Goal: Task Accomplishment & Management: Complete application form

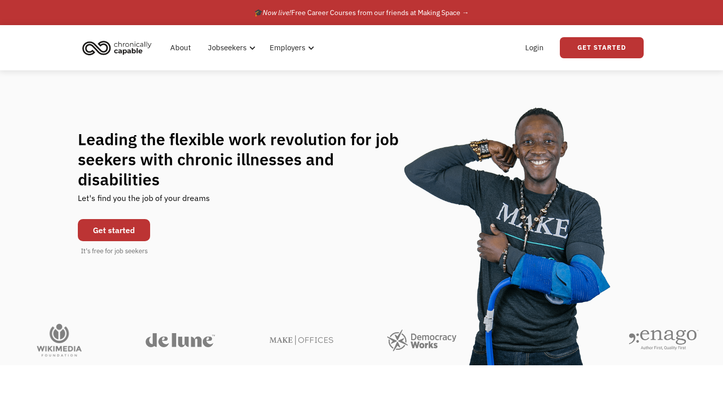
click at [134, 219] on link "Get started" at bounding box center [114, 230] width 72 height 22
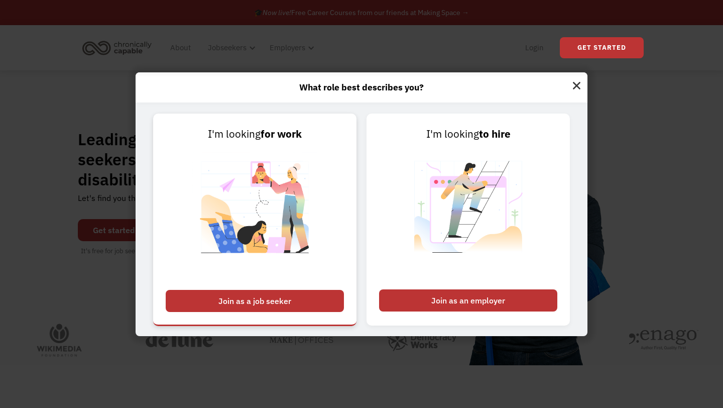
click at [248, 196] on img at bounding box center [254, 213] width 125 height 142
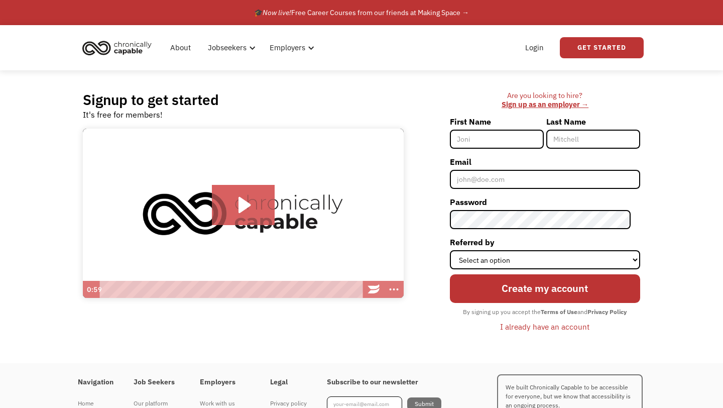
click at [495, 134] on input "First Name" at bounding box center [497, 139] width 94 height 19
type input "Zion"
type input "Flores"
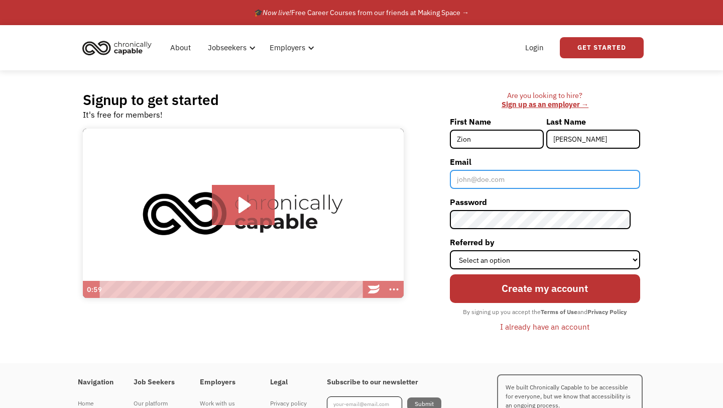
click at [500, 185] on input "Email" at bounding box center [545, 179] width 190 height 19
type input "[EMAIL_ADDRESS][DOMAIN_NAME]"
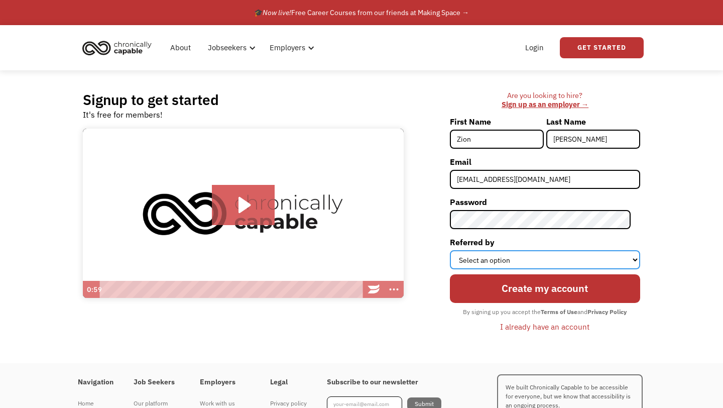
click at [578, 259] on select "Select an option Instagram Facebook Twitter Search Engine News Article Word of …" at bounding box center [545, 259] width 190 height 19
select select "Other"
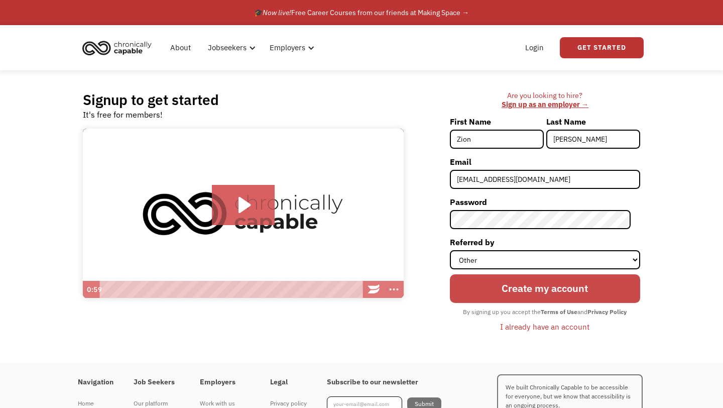
click at [506, 296] on input "Create my account" at bounding box center [545, 288] width 190 height 28
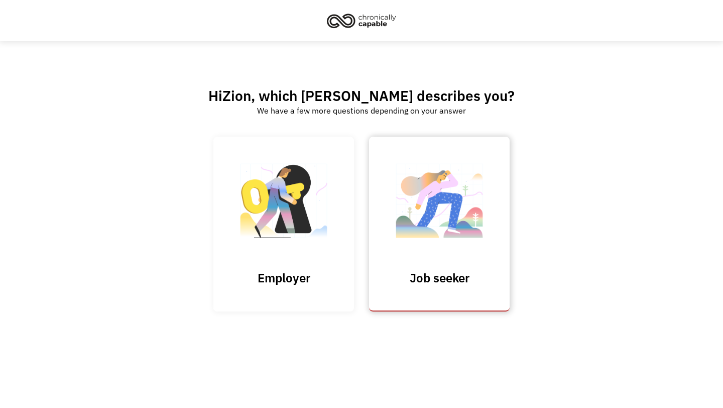
click at [434, 238] on img at bounding box center [439, 206] width 100 height 98
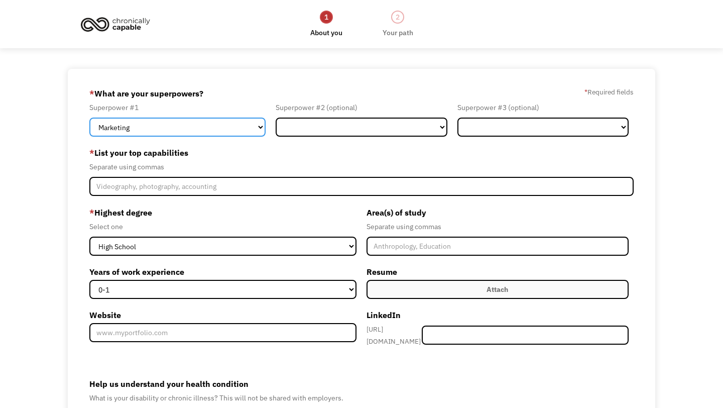
click at [196, 127] on select "Marketing Human Resources Finance Technology Operations Sales Industrial & Manu…" at bounding box center [177, 127] width 176 height 19
select select "Customer Service"
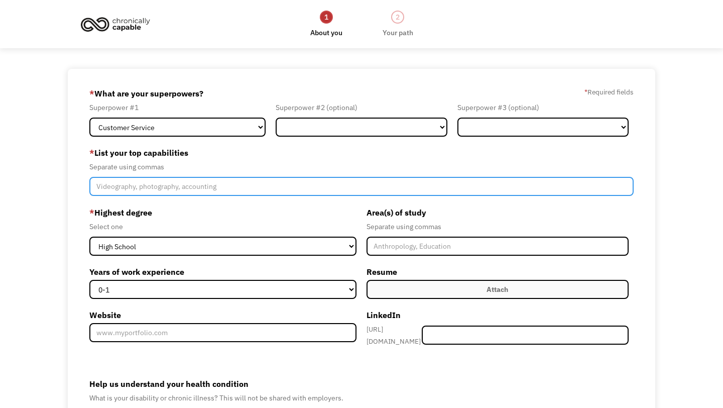
click at [336, 181] on input "Member-Create-Step1" at bounding box center [361, 186] width 545 height 19
type input ";'/????"
click at [335, 179] on input "Member-Create-Step1" at bounding box center [361, 186] width 545 height 19
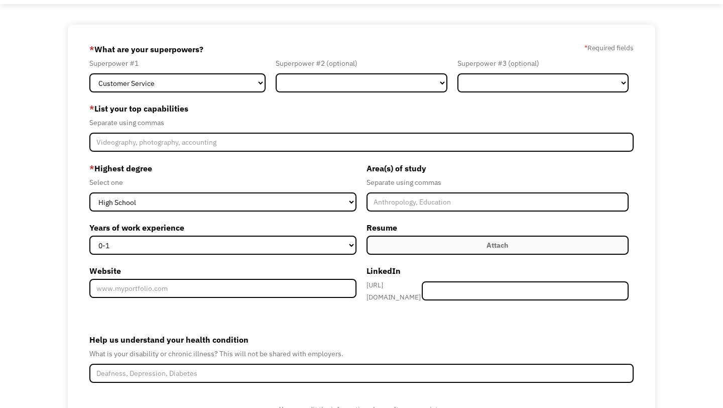
scroll to position [44, 0]
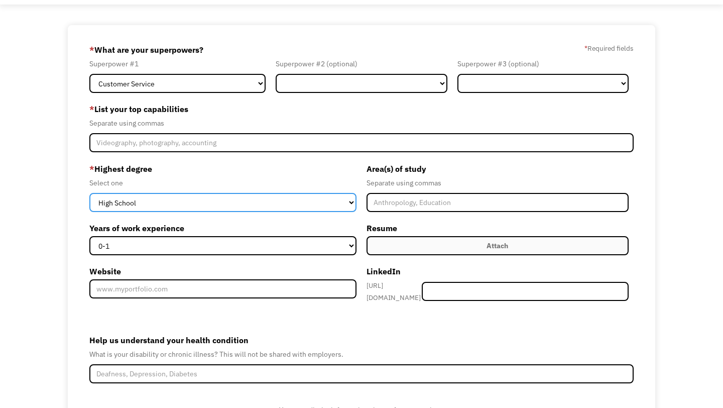
click at [222, 208] on select "High School Associates Bachelors Master's PhD" at bounding box center [222, 202] width 267 height 19
click at [208, 202] on select "High School Associates Bachelors Master's PhD" at bounding box center [222, 202] width 267 height 19
select select "high school"
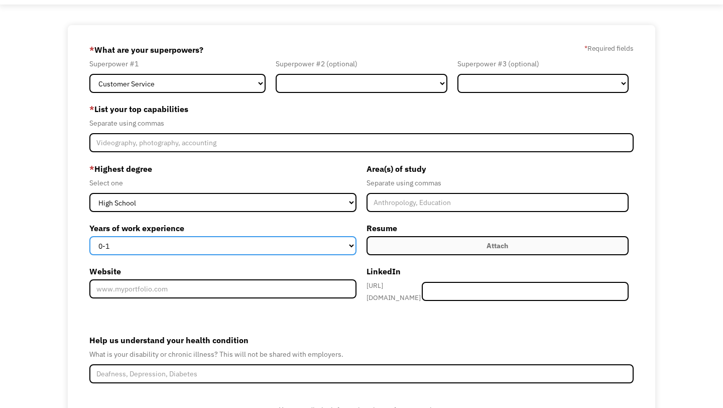
click at [196, 245] on select "0-1 2-4 5-10 11-15 15+" at bounding box center [222, 245] width 267 height 19
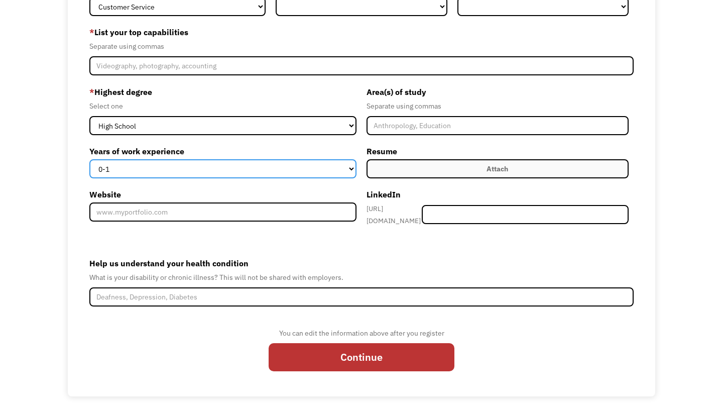
scroll to position [124, 0]
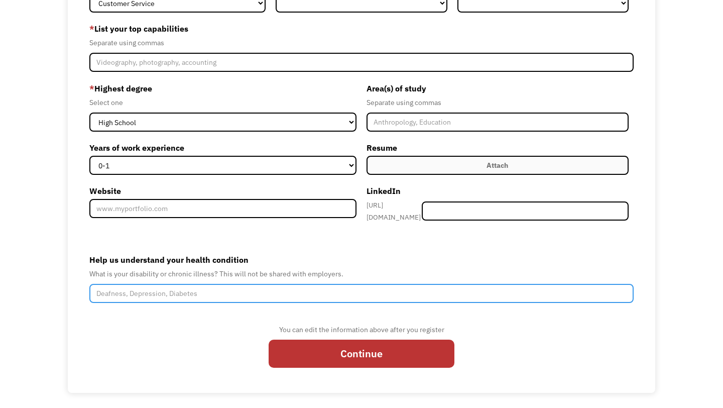
click at [250, 285] on input "Help us understand your health condition" at bounding box center [361, 293] width 545 height 19
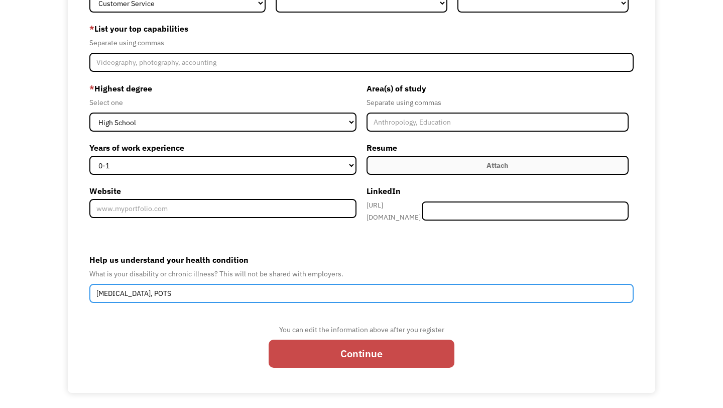
type input "Bipolar disorder, POTS"
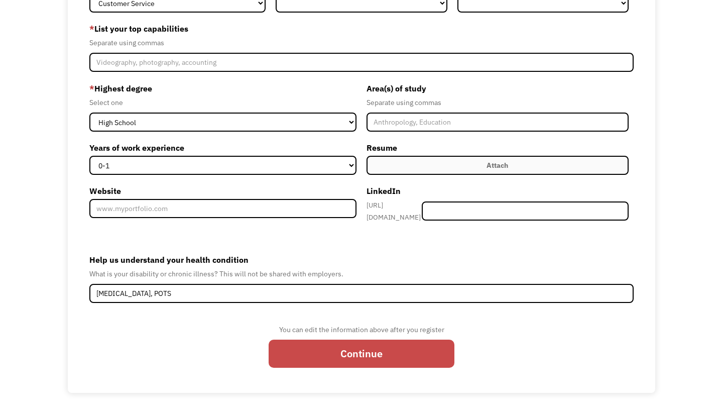
click at [361, 342] on input "Continue" at bounding box center [362, 354] width 186 height 28
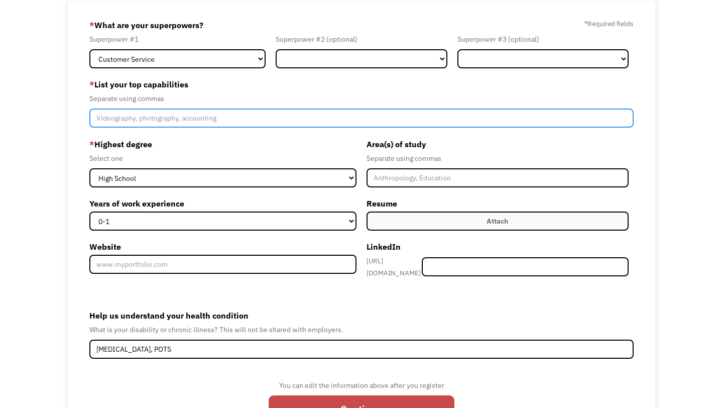
scroll to position [68, 0]
click at [295, 123] on input "Member-Create-Step1" at bounding box center [361, 118] width 545 height 19
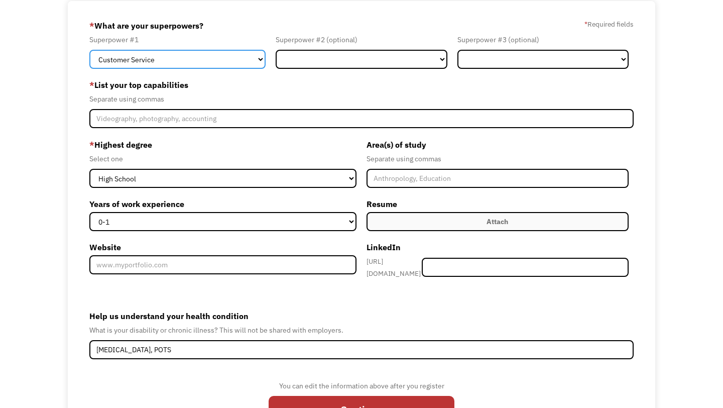
click at [241, 59] on select "Marketing Human Resources Finance Technology Operations Sales Industrial & Manu…" at bounding box center [177, 59] width 176 height 19
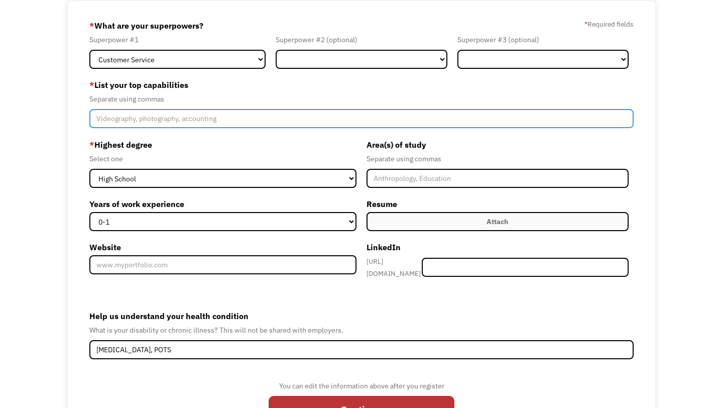
click at [257, 119] on input "Member-Create-Step1" at bounding box center [361, 118] width 545 height 19
type input "NA"
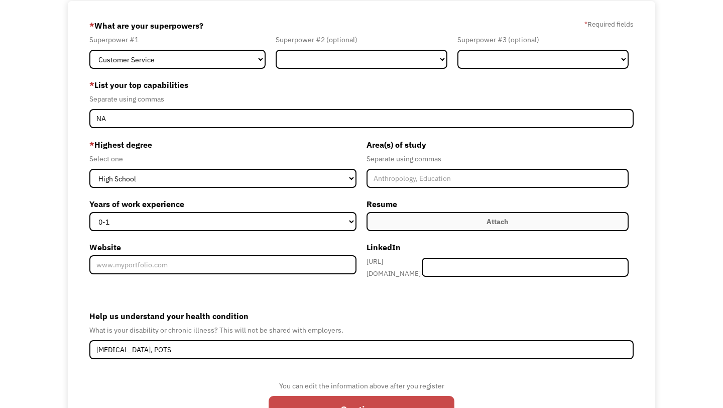
click at [328, 400] on input "Continue" at bounding box center [362, 410] width 186 height 28
type input "Please wait..."
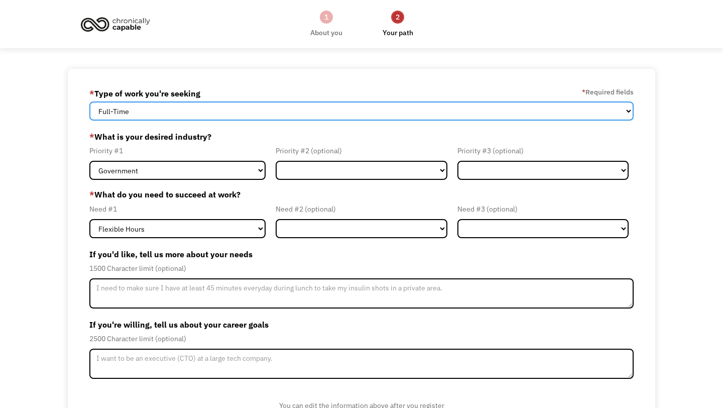
click at [234, 112] on select "Full-Time Part-Time Both Full-Time and Part-Time" at bounding box center [361, 110] width 545 height 19
select select "part-time"
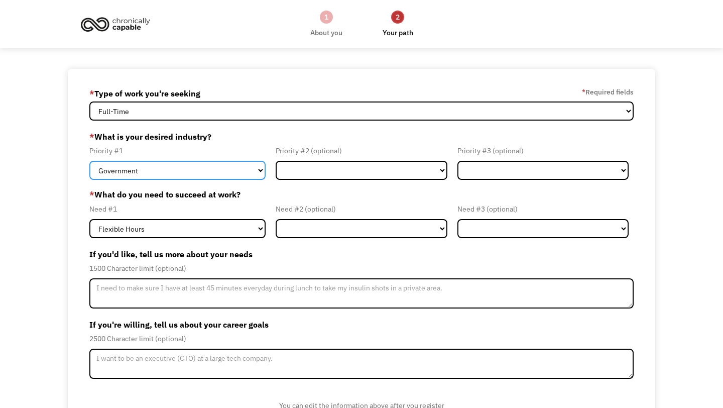
click at [220, 167] on select "Government Finance & Insurance Health & Social Care Tech & Engineering Creative…" at bounding box center [177, 170] width 176 height 19
select select "Creative & Design"
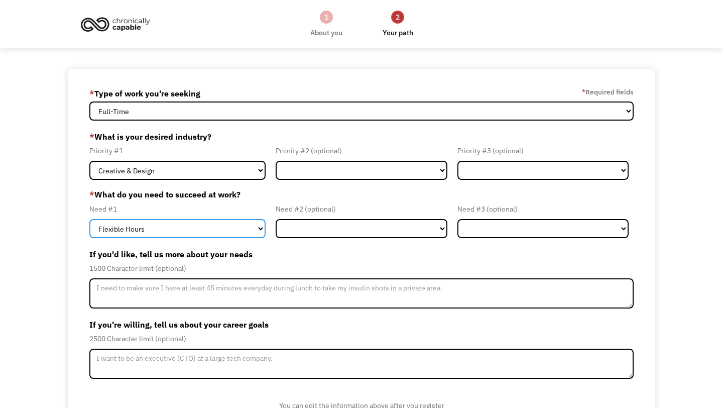
click at [224, 229] on select "Flexible Hours Remote Work Service Animal On-site Accommodations Visual Support…" at bounding box center [177, 228] width 176 height 19
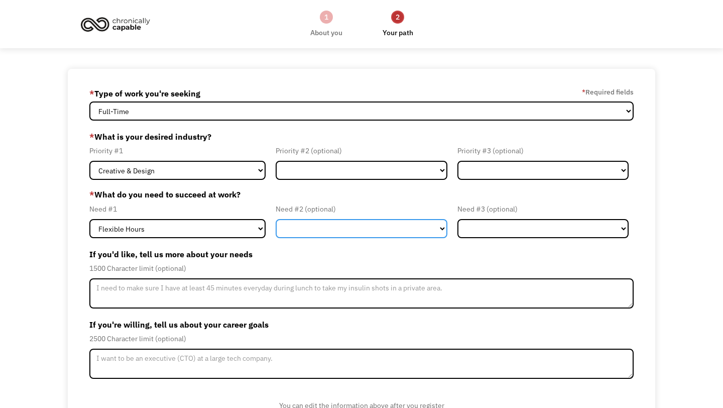
click at [295, 229] on select "Flexible Hours Remote Work Service Animal On-site Accommodations Visual Support…" at bounding box center [361, 228] width 171 height 19
select select "On-site Accommodations"
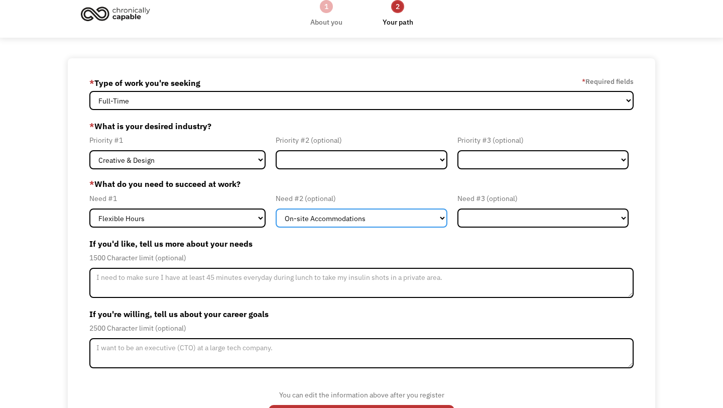
scroll to position [61, 0]
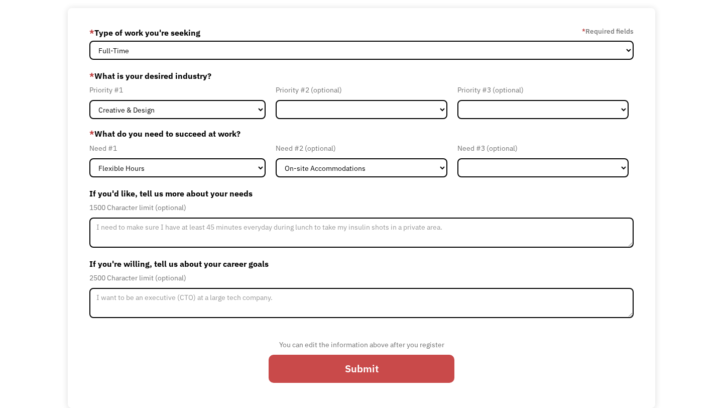
click at [391, 365] on input "Submit" at bounding box center [362, 369] width 186 height 28
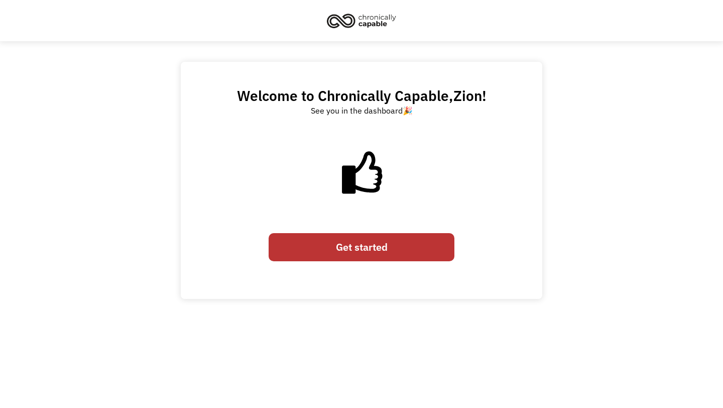
click at [394, 246] on link "Get started" at bounding box center [362, 247] width 186 height 28
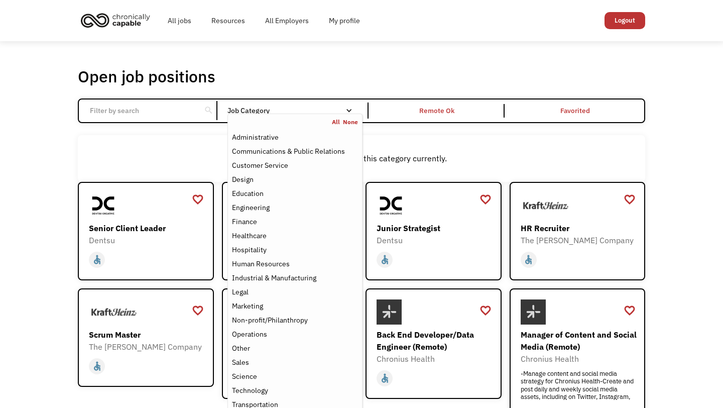
click at [344, 109] on div "Job Category" at bounding box center [295, 110] width 135 height 7
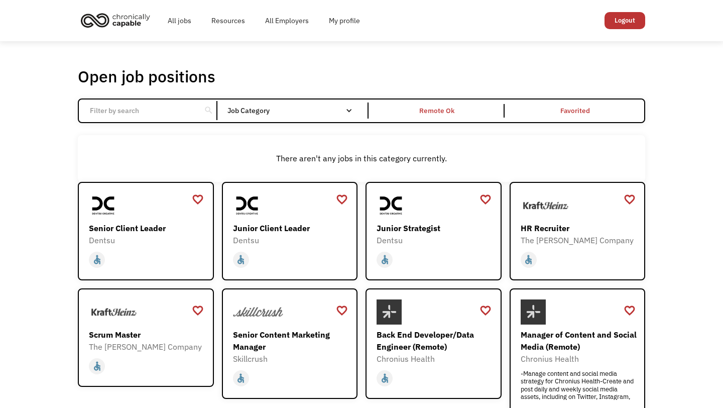
click at [344, 109] on div "Job Category" at bounding box center [295, 110] width 135 height 7
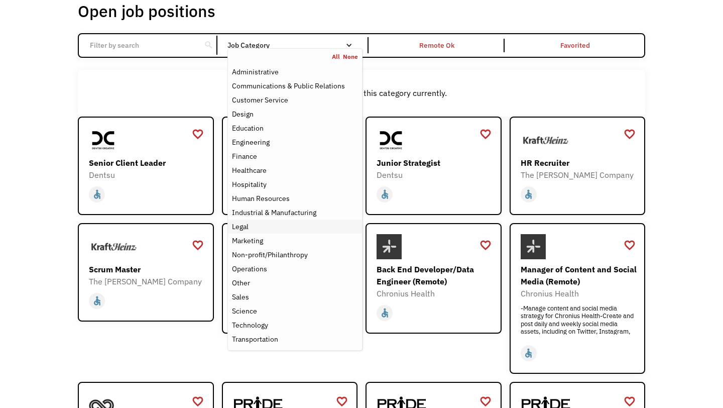
scroll to position [67, 0]
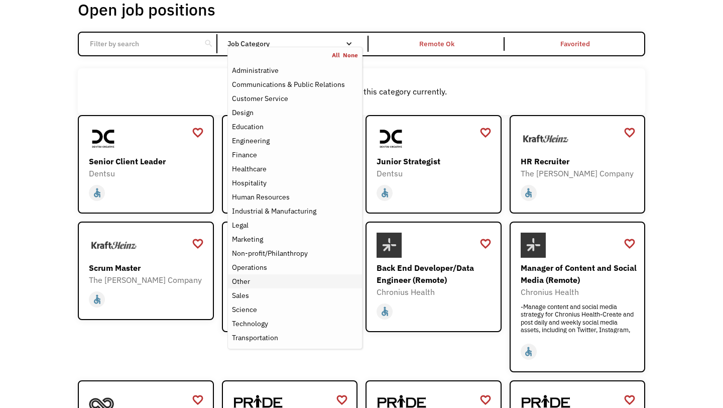
click at [257, 282] on div "Other" at bounding box center [295, 281] width 126 height 12
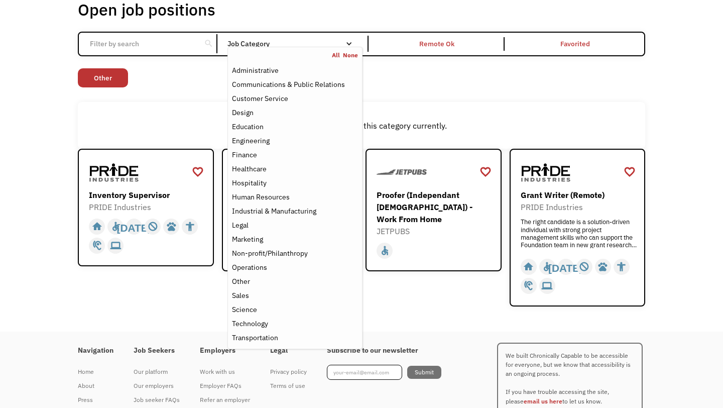
click at [189, 285] on div "favorite_border favorite Saving Inventory Supervisor PRIDE Industries https://j…" at bounding box center [146, 228] width 136 height 158
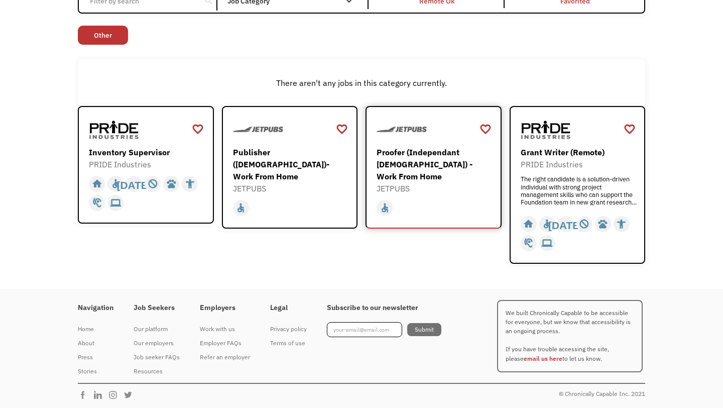
scroll to position [110, 0]
click at [435, 166] on div "Proofer (Independant [DEMOGRAPHIC_DATA]) - Work From Home" at bounding box center [435, 164] width 117 height 36
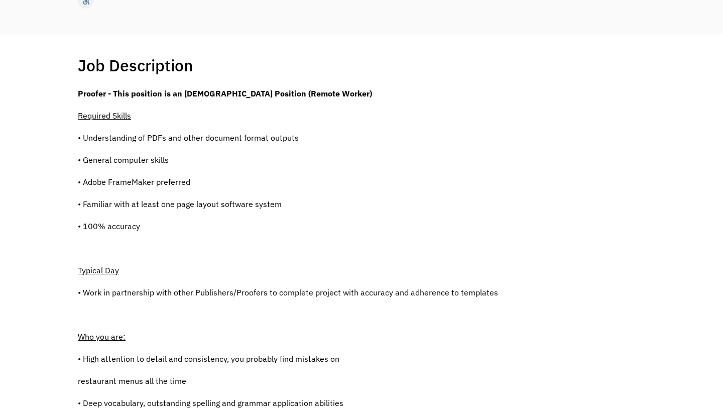
scroll to position [174, 0]
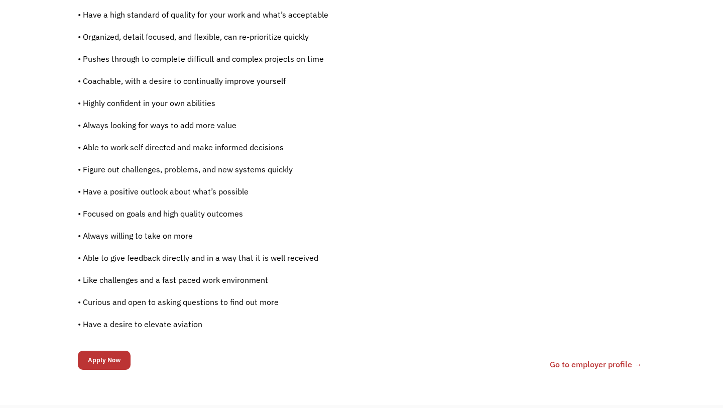
scroll to position [603, 0]
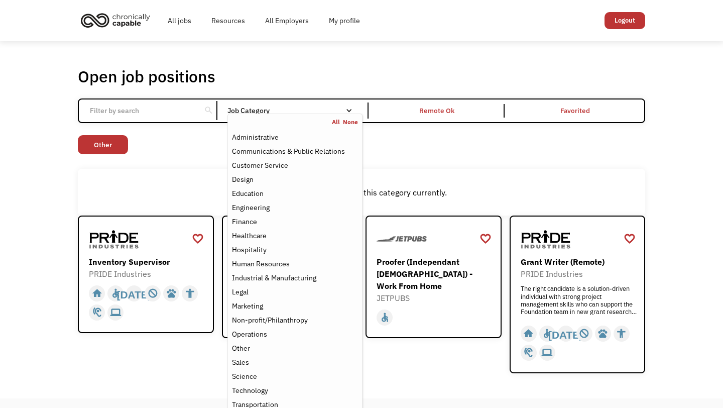
click at [283, 116] on nav "All None Administrative Communications & Public Relations Customer Service Desi…" at bounding box center [295, 265] width 135 height 302
click at [282, 166] on div "Customer Service" at bounding box center [260, 165] width 56 height 12
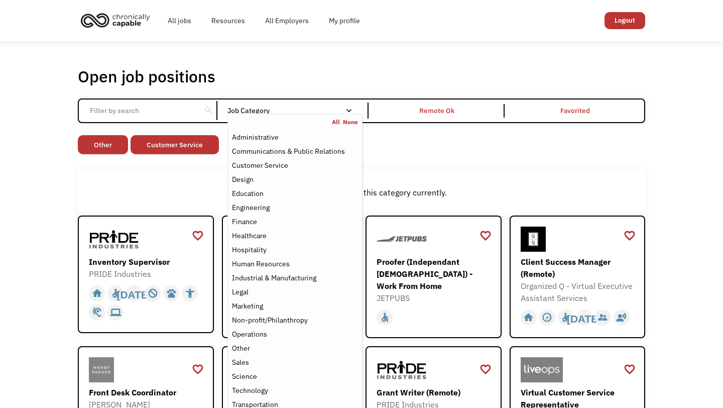
click at [138, 172] on div "There aren't any jobs in this category currently." at bounding box center [362, 192] width 568 height 47
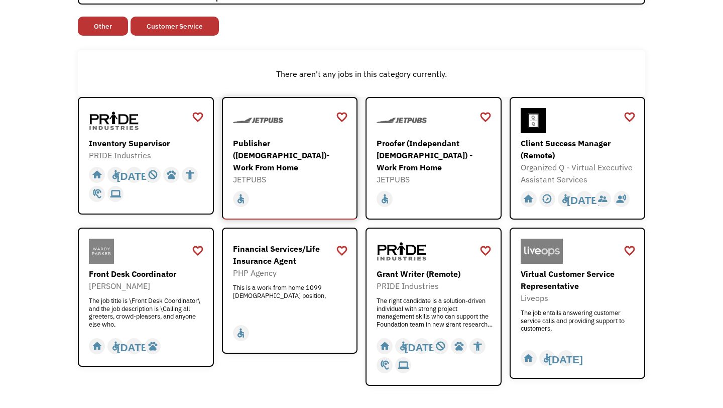
scroll to position [120, 0]
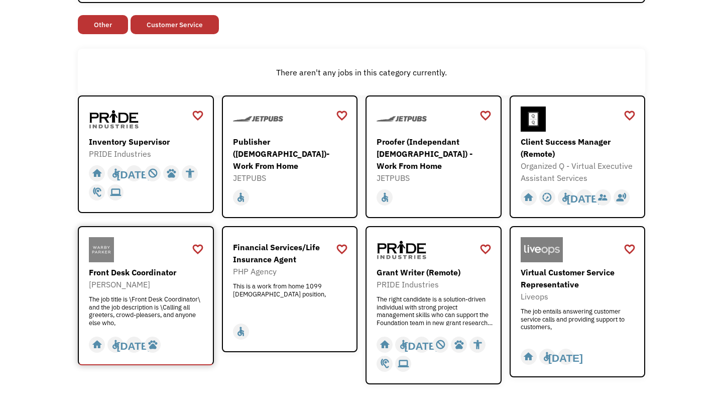
click at [161, 269] on div "Front Desk Coordinator" at bounding box center [147, 272] width 117 height 12
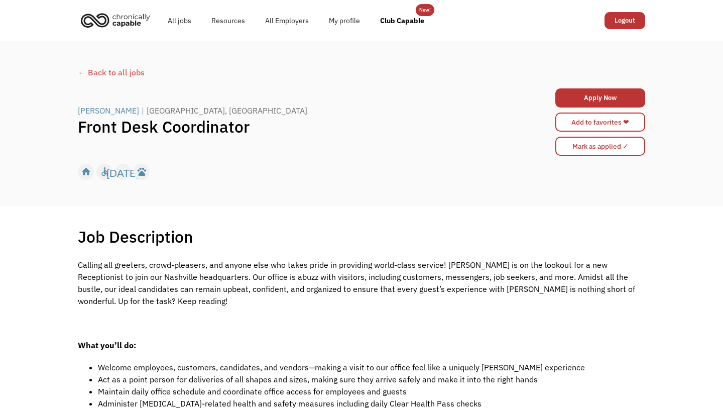
click at [98, 73] on div "← Back to all jobs" at bounding box center [362, 72] width 568 height 12
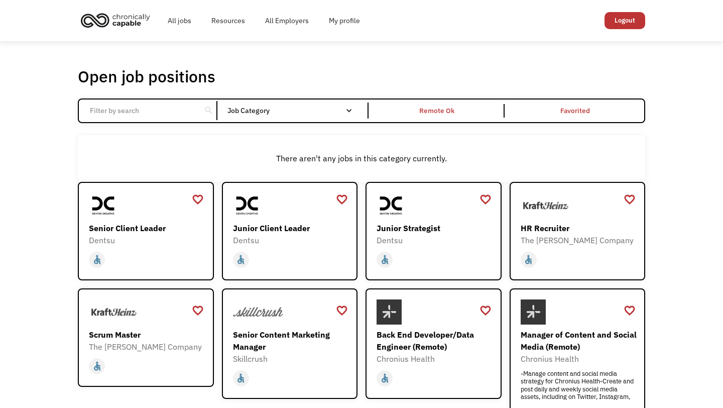
click at [212, 115] on div "search" at bounding box center [209, 110] width 10 height 15
click at [183, 109] on input "Email Form" at bounding box center [140, 110] width 112 height 19
click at [183, 22] on link "All jobs" at bounding box center [180, 21] width 44 height 32
click at [283, 22] on link "All Employers" at bounding box center [287, 21] width 64 height 32
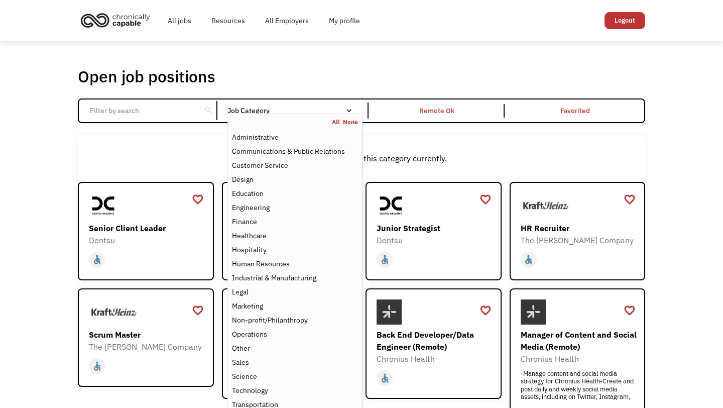
click at [322, 113] on div "Job Category" at bounding box center [295, 110] width 135 height 7
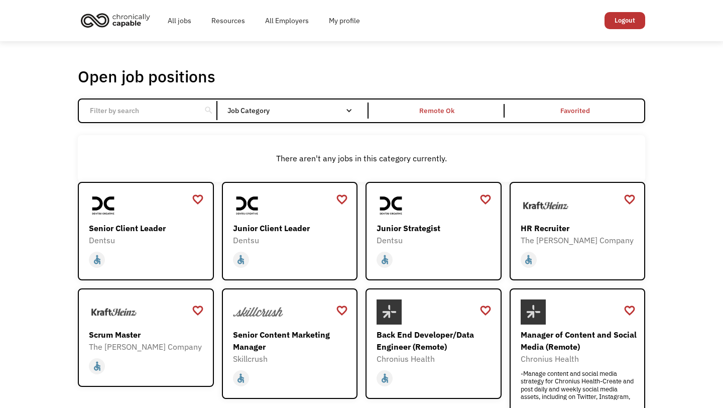
click at [322, 113] on div "Job Category" at bounding box center [295, 110] width 135 height 7
click at [223, 81] on div "Open job positions You have X liked items Search" at bounding box center [362, 76] width 568 height 20
click at [185, 23] on link "All jobs" at bounding box center [180, 21] width 44 height 32
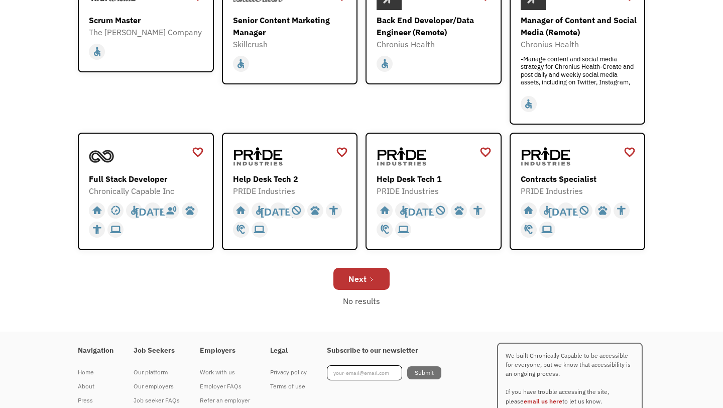
scroll to position [358, 0]
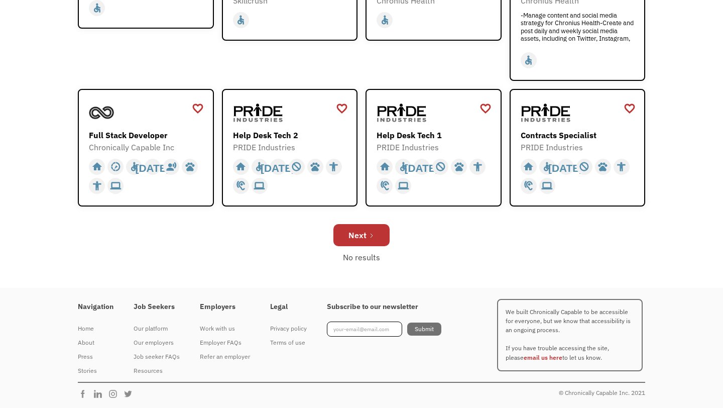
click at [367, 246] on div "Next" at bounding box center [362, 235] width 568 height 32
click at [366, 233] on div "Next" at bounding box center [358, 235] width 18 height 12
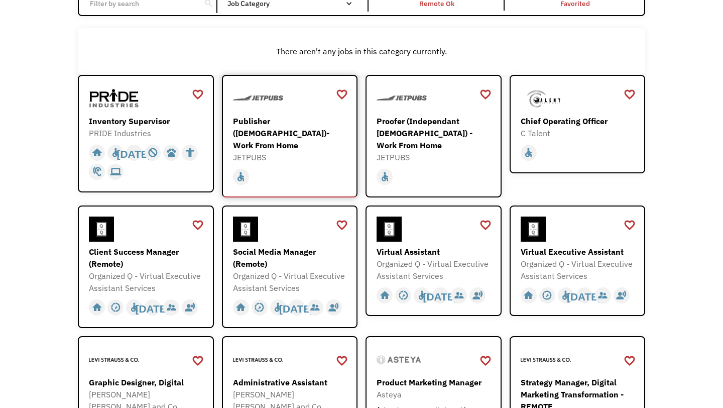
scroll to position [108, 0]
click at [427, 151] on div "JETPUBS" at bounding box center [435, 157] width 117 height 12
